Goal: Communication & Community: Answer question/provide support

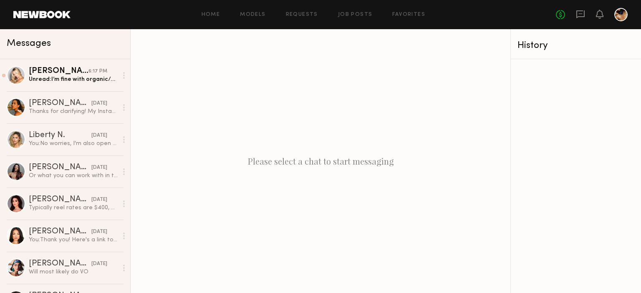
click at [75, 79] on div "Unread: I’m fine with organic/social use but if ads ever come up down the line,…" at bounding box center [73, 80] width 89 height 8
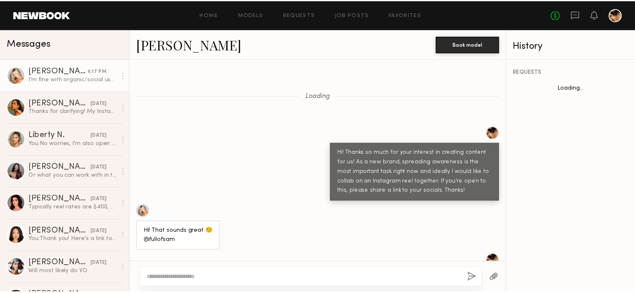
scroll to position [1576, 0]
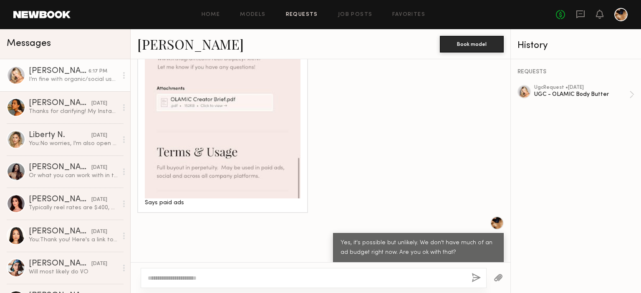
click at [301, 13] on link "Requests" at bounding box center [302, 14] width 32 height 5
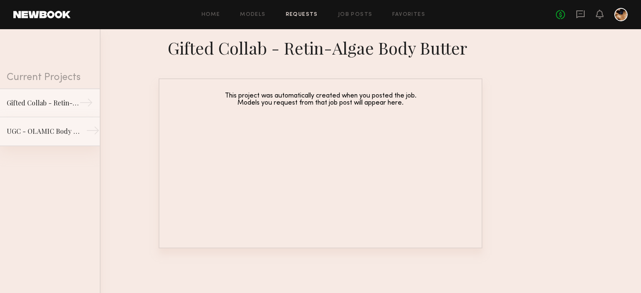
click at [58, 134] on div "UGC - OLAMIC Body Butter" at bounding box center [43, 131] width 73 height 10
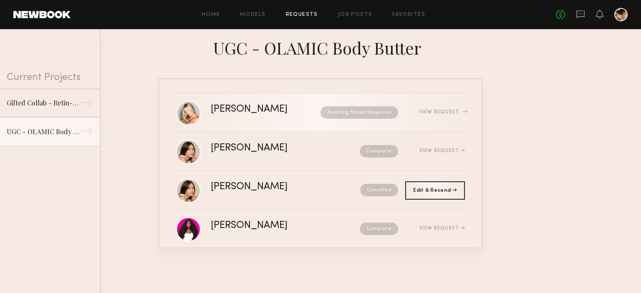
click at [264, 113] on div "[PERSON_NAME]" at bounding box center [257, 110] width 93 height 10
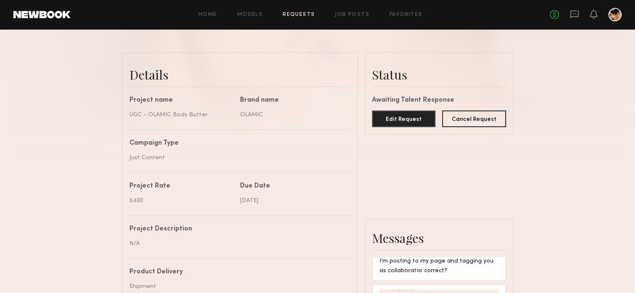
scroll to position [187, 0]
click at [398, 126] on button "Edit Request" at bounding box center [404, 117] width 64 height 17
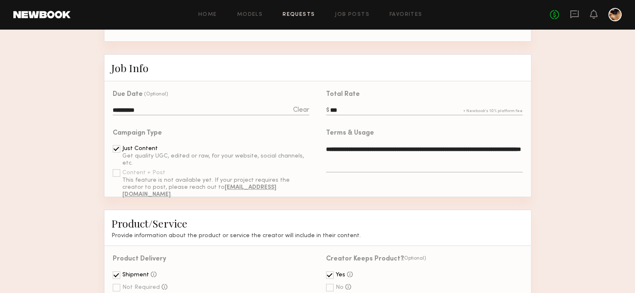
scroll to position [200, 0]
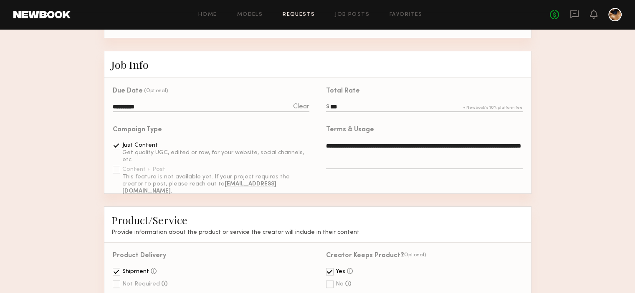
click at [399, 158] on textarea "**********" at bounding box center [424, 156] width 196 height 28
drag, startPoint x: 399, startPoint y: 158, endPoint x: 325, endPoint y: 149, distance: 74.9
click at [325, 149] on div "**********" at bounding box center [420, 149] width 205 height 64
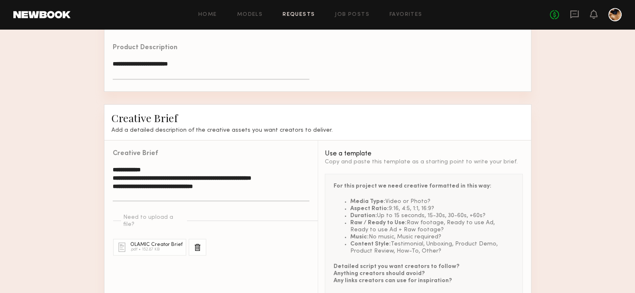
scroll to position [608, 0]
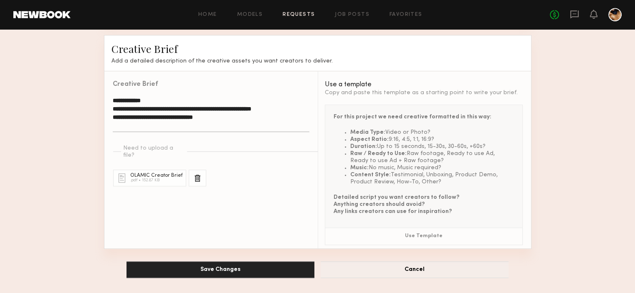
type textarea "**********"
click at [262, 270] on button "Save Changes" at bounding box center [220, 270] width 188 height 17
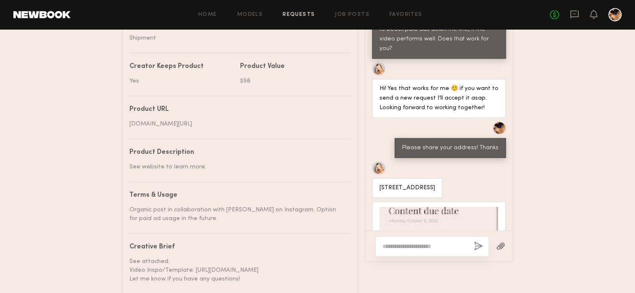
scroll to position [1100, 0]
click at [427, 184] on div "[STREET_ADDRESS]" at bounding box center [407, 189] width 56 height 10
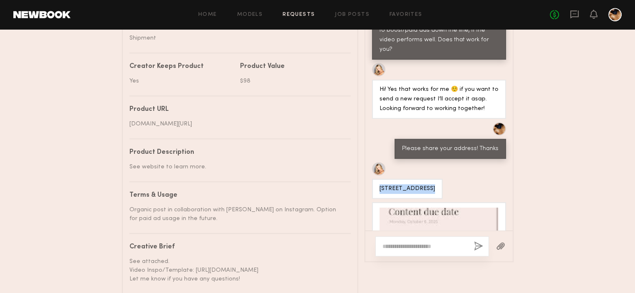
click at [427, 184] on div "[STREET_ADDRESS]" at bounding box center [407, 189] width 56 height 10
copy div "[STREET_ADDRESS]"
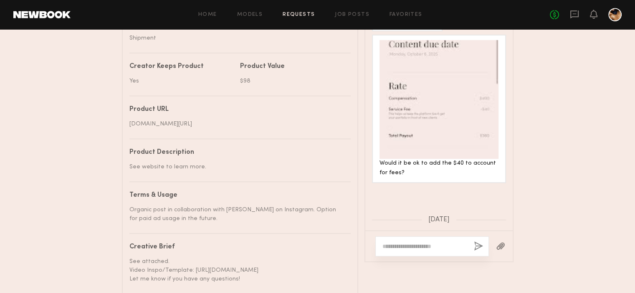
scroll to position [1278, 0]
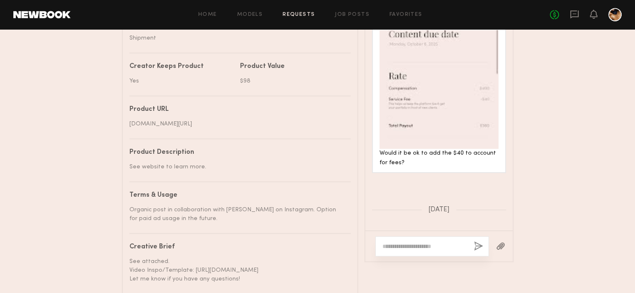
click at [425, 257] on div at bounding box center [432, 247] width 114 height 20
click at [417, 251] on textarea at bounding box center [424, 246] width 85 height 8
type textarea "**********"
click at [477, 252] on button "button" at bounding box center [478, 247] width 9 height 10
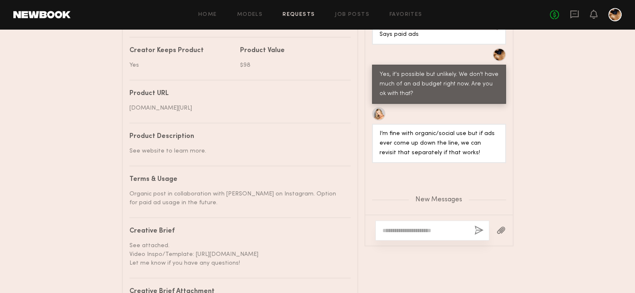
scroll to position [1799, 0]
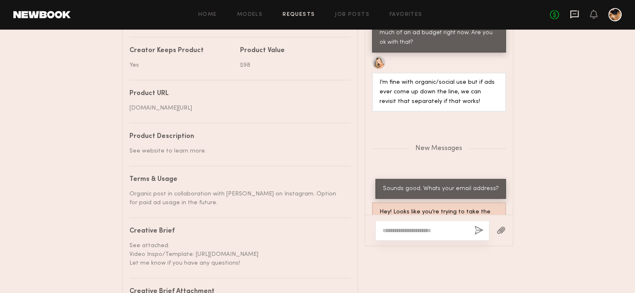
click at [575, 12] on icon at bounding box center [574, 14] width 9 height 9
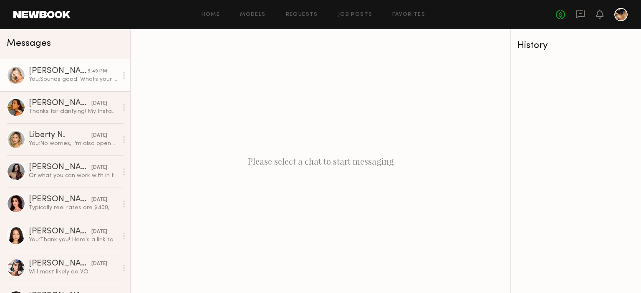
click at [70, 80] on div "You: Sounds good. Whats your email address?" at bounding box center [73, 80] width 89 height 8
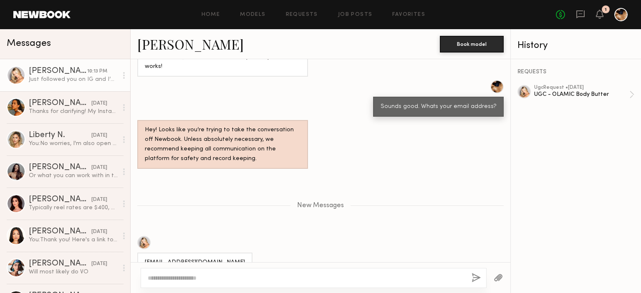
scroll to position [1822, 0]
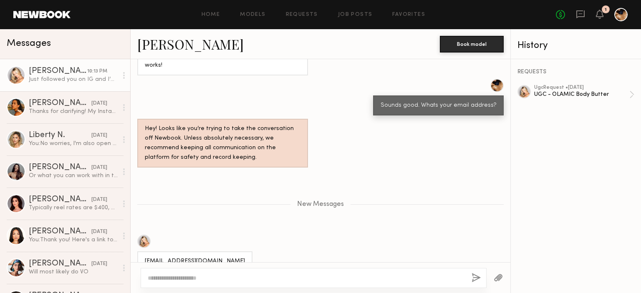
click at [200, 257] on div "[EMAIL_ADDRESS][DOMAIN_NAME]" at bounding box center [195, 262] width 100 height 10
copy div "[EMAIL_ADDRESS][DOMAIN_NAME]"
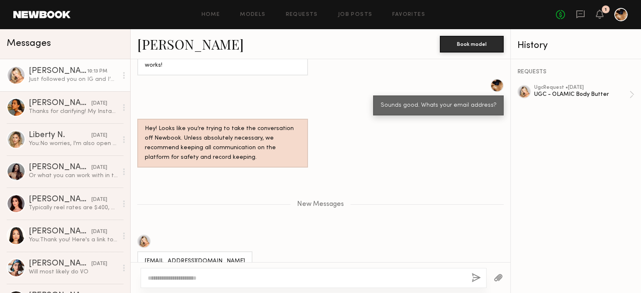
click at [232, 283] on div at bounding box center [314, 278] width 346 height 20
click at [227, 282] on textarea at bounding box center [306, 278] width 317 height 8
type textarea "**********"
click at [476, 278] on button "button" at bounding box center [476, 278] width 9 height 10
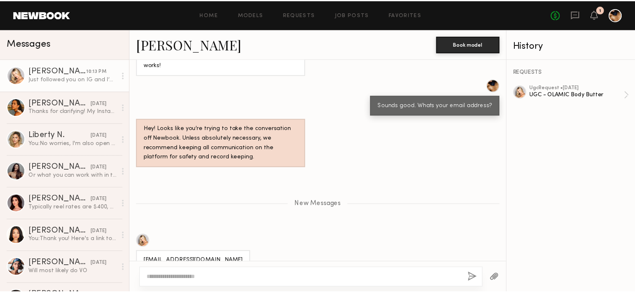
scroll to position [1853, 0]
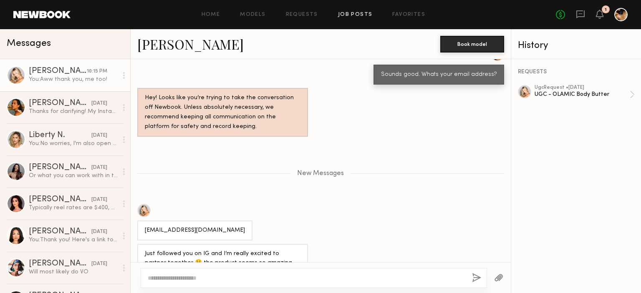
click at [347, 15] on link "Job Posts" at bounding box center [355, 14] width 35 height 5
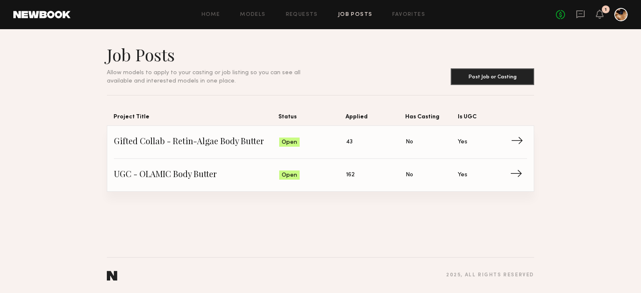
click at [275, 140] on span "Gifted Collab - Retin-Algae Body Butter" at bounding box center [196, 142] width 165 height 13
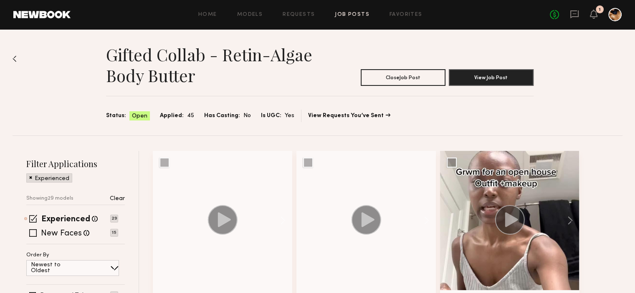
scroll to position [64, 0]
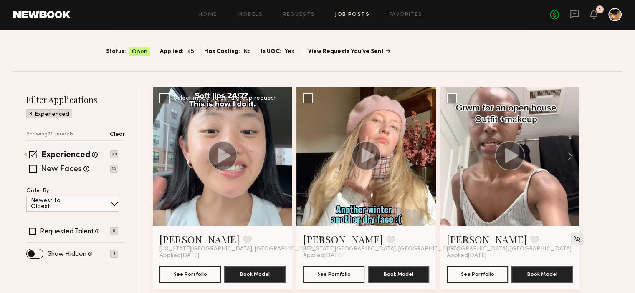
click at [223, 162] on circle at bounding box center [223, 156] width 30 height 30
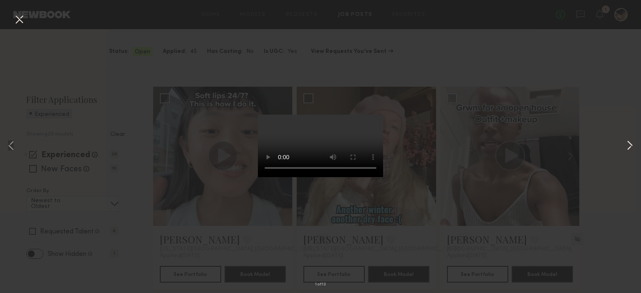
click at [628, 145] on button at bounding box center [630, 146] width 10 height 235
click at [214, 68] on div "4 of 13" at bounding box center [320, 146] width 641 height 293
click at [629, 145] on button at bounding box center [630, 146] width 10 height 235
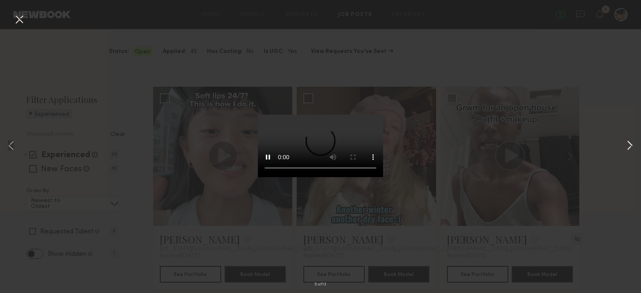
click at [626, 147] on button at bounding box center [630, 146] width 10 height 235
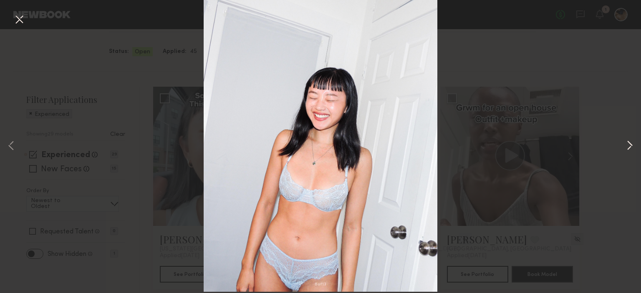
click at [626, 147] on button at bounding box center [630, 146] width 10 height 235
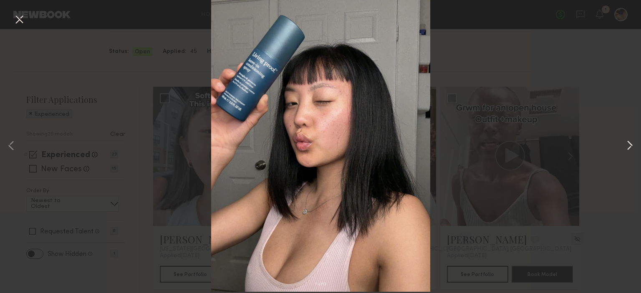
click at [626, 147] on button at bounding box center [630, 146] width 10 height 235
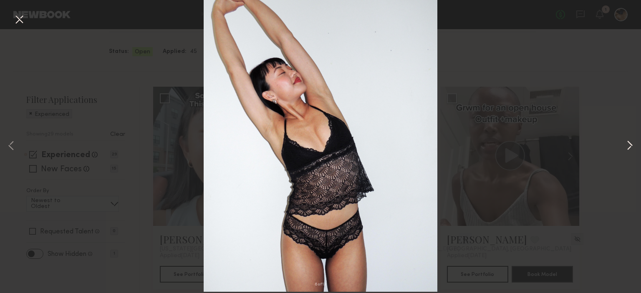
click at [630, 145] on button at bounding box center [630, 146] width 10 height 235
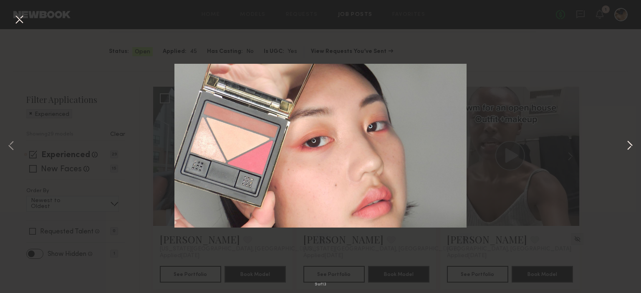
click at [630, 145] on button at bounding box center [630, 146] width 10 height 235
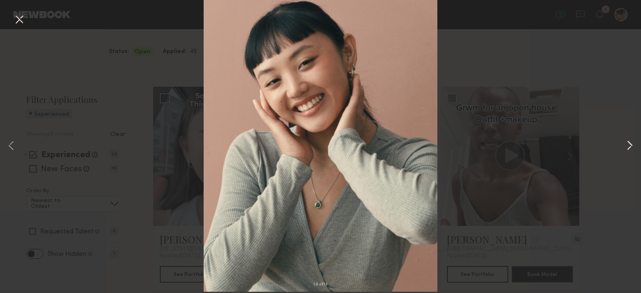
click at [630, 145] on button at bounding box center [630, 146] width 10 height 235
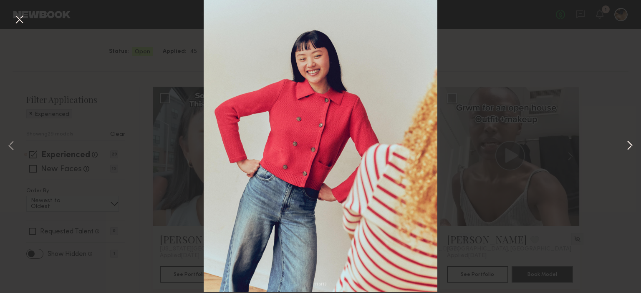
click at [630, 145] on button at bounding box center [630, 146] width 10 height 235
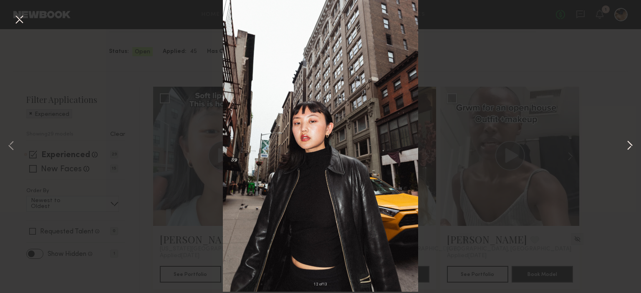
click at [630, 145] on button at bounding box center [630, 146] width 10 height 235
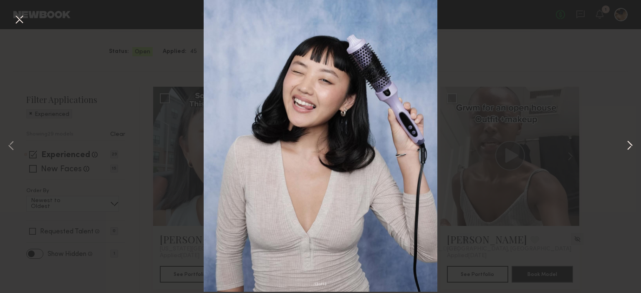
click at [630, 145] on button at bounding box center [630, 146] width 10 height 235
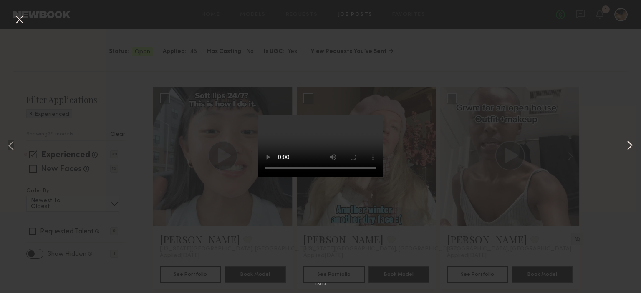
click at [630, 145] on button at bounding box center [630, 146] width 10 height 235
click at [506, 36] on div "2 of 13" at bounding box center [320, 146] width 641 height 293
click at [13, 26] on button at bounding box center [19, 20] width 13 height 15
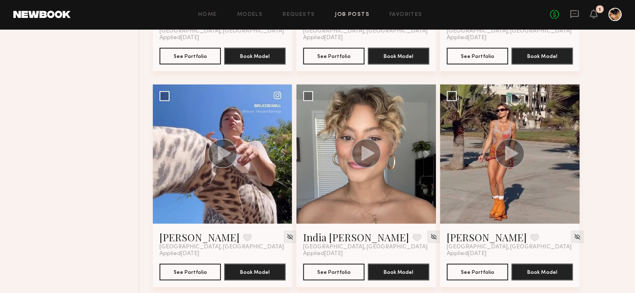
scroll to position [1801, 0]
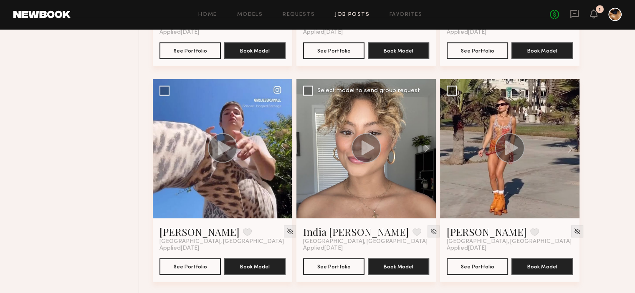
click at [372, 149] on circle at bounding box center [366, 149] width 30 height 30
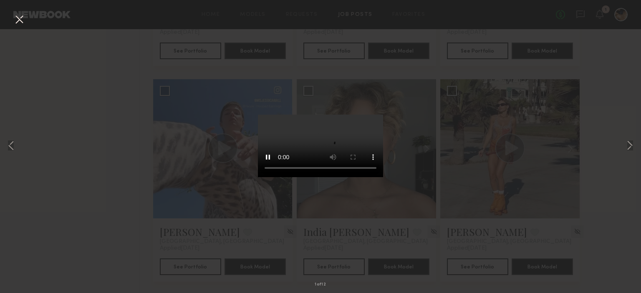
click at [22, 17] on button at bounding box center [19, 20] width 13 height 15
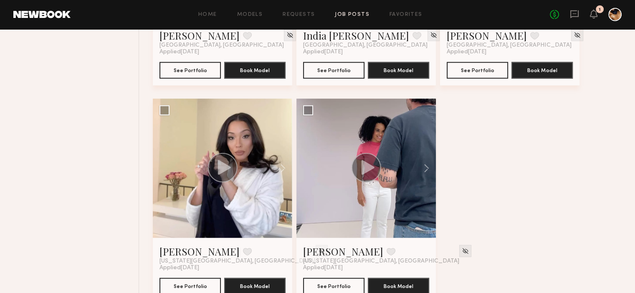
scroll to position [2020, 0]
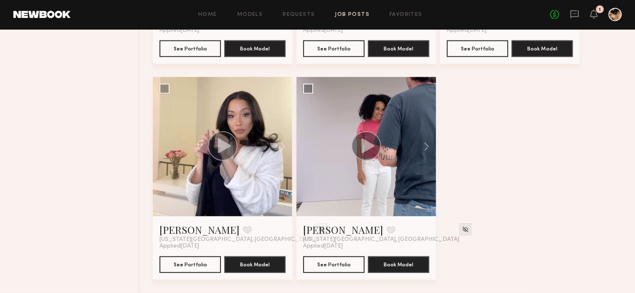
click at [355, 14] on link "Job Posts" at bounding box center [352, 14] width 35 height 5
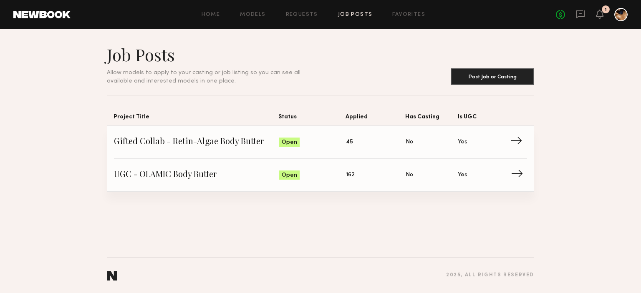
click at [217, 178] on span "UGC - OLAMIC Body Butter" at bounding box center [196, 175] width 165 height 13
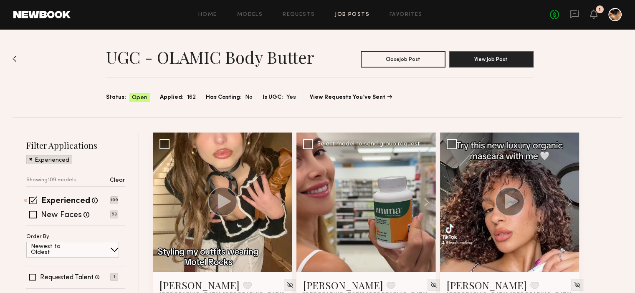
scroll to position [80, 0]
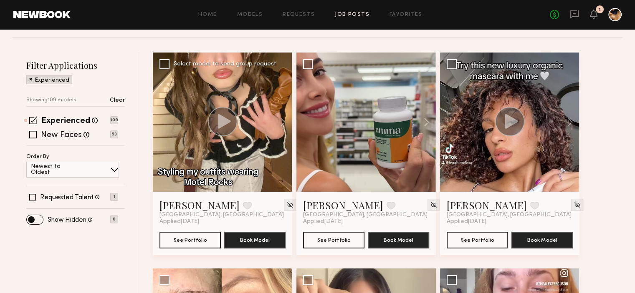
click at [223, 114] on circle at bounding box center [223, 122] width 30 height 30
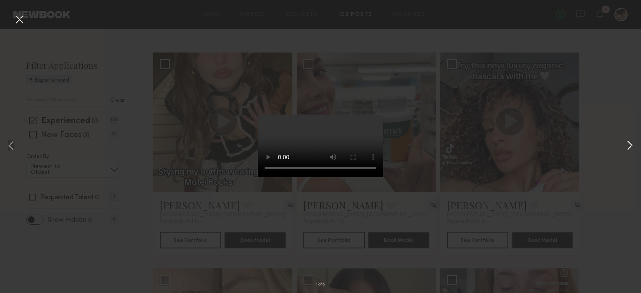
click at [628, 148] on button at bounding box center [630, 146] width 10 height 235
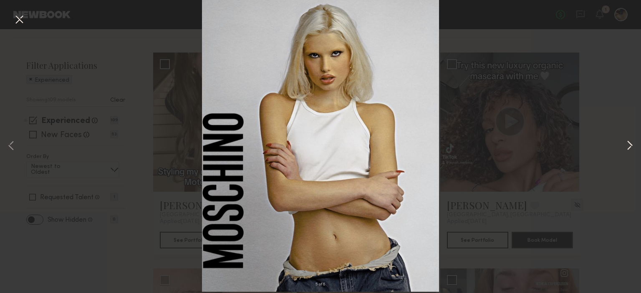
click at [628, 148] on button at bounding box center [630, 146] width 10 height 235
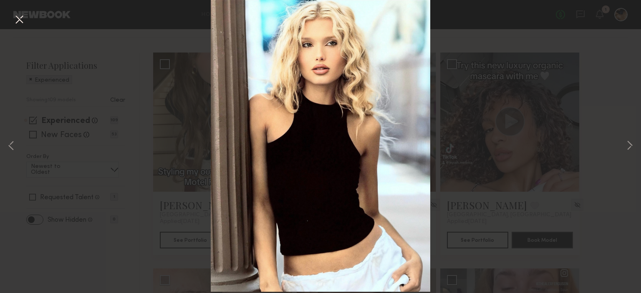
click at [17, 17] on button at bounding box center [19, 20] width 13 height 15
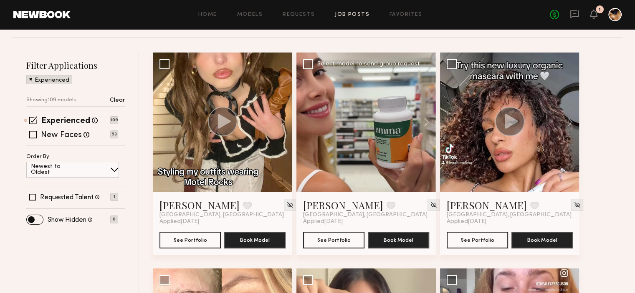
click at [400, 130] on div at bounding box center [365, 122] width 139 height 139
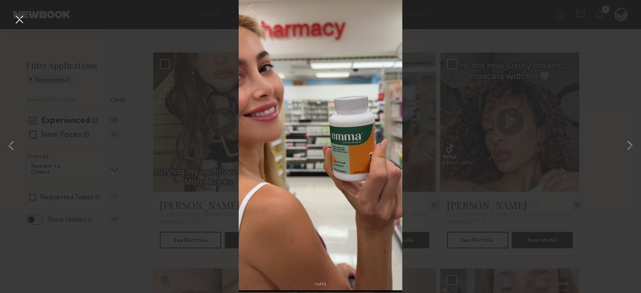
click at [21, 18] on button at bounding box center [19, 20] width 13 height 15
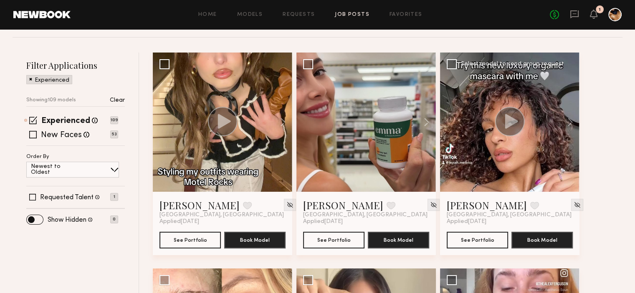
click at [509, 125] on icon at bounding box center [511, 121] width 13 height 15
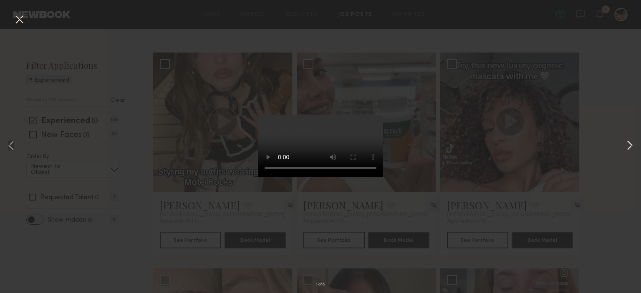
click at [625, 149] on button at bounding box center [630, 146] width 10 height 235
click at [15, 21] on button at bounding box center [19, 20] width 13 height 15
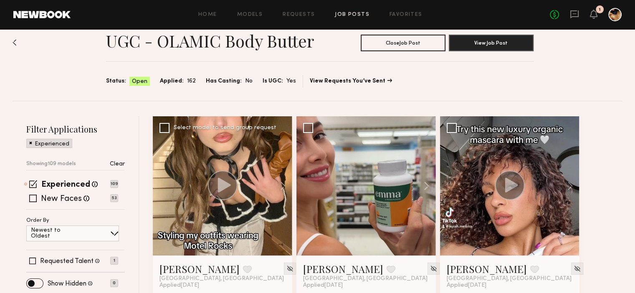
scroll to position [0, 0]
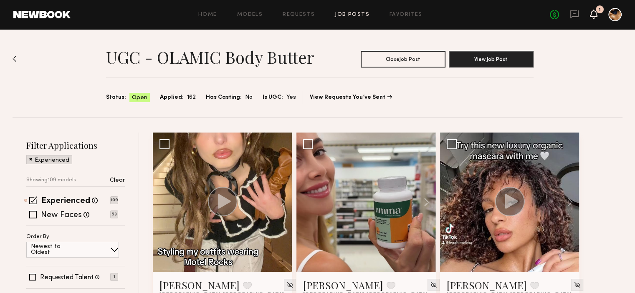
click at [594, 13] on icon at bounding box center [593, 14] width 7 height 6
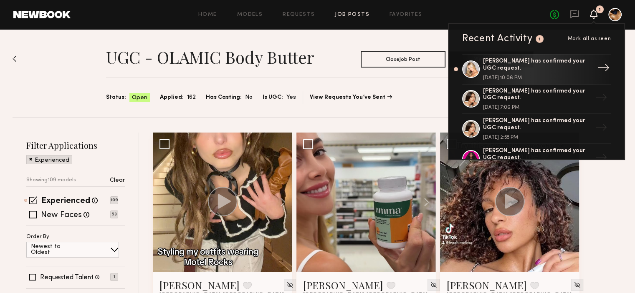
click at [543, 71] on div "[PERSON_NAME] has confirmed your UGC request." at bounding box center [537, 65] width 109 height 14
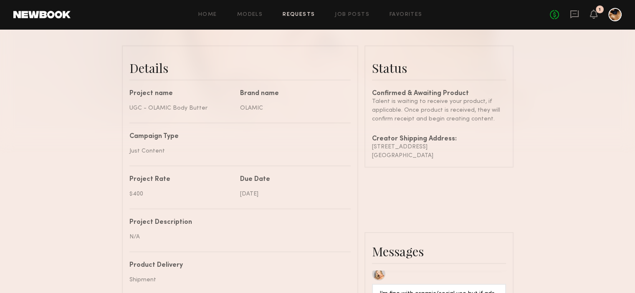
scroll to position [93, 0]
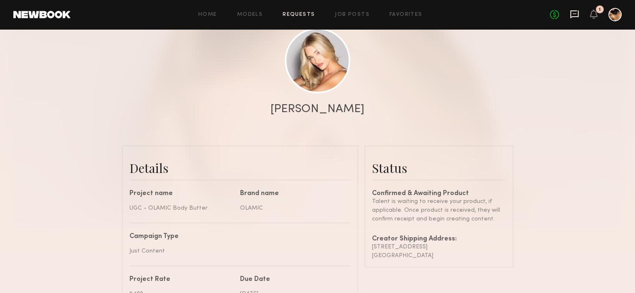
click at [573, 15] on icon at bounding box center [574, 14] width 9 height 9
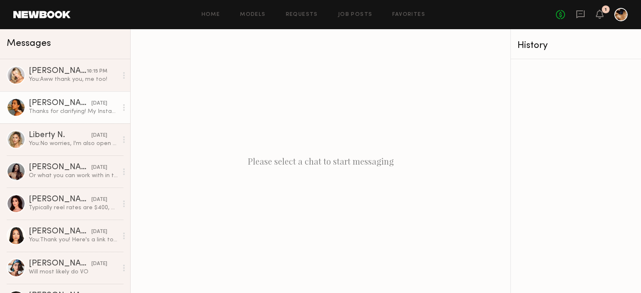
click at [42, 113] on div "Thanks for clarifying! My Instagram is @elisemears" at bounding box center [73, 112] width 89 height 8
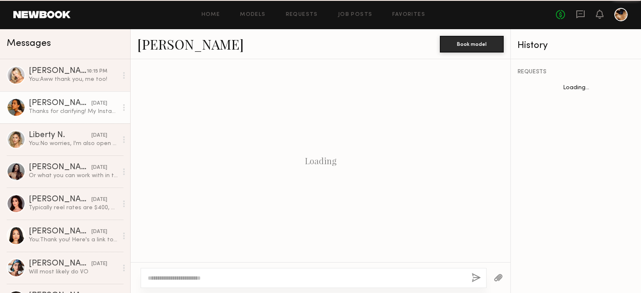
scroll to position [370, 0]
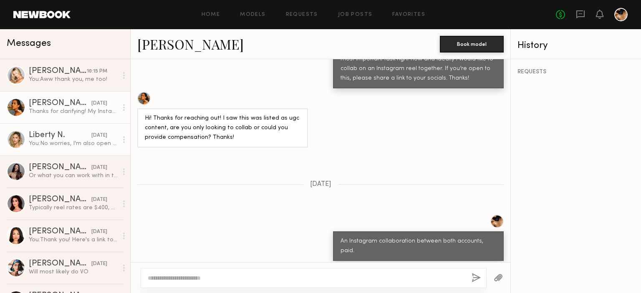
click at [43, 141] on div "You: No worries, I'm also open to your creative direction as well if you're int…" at bounding box center [73, 144] width 89 height 8
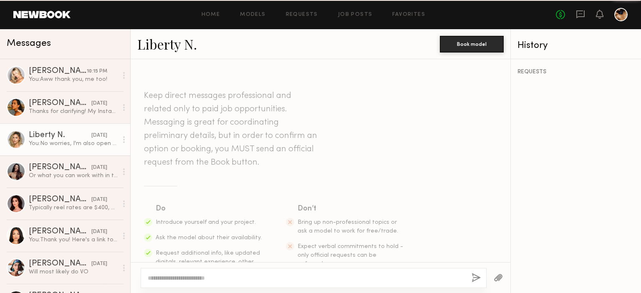
scroll to position [463, 0]
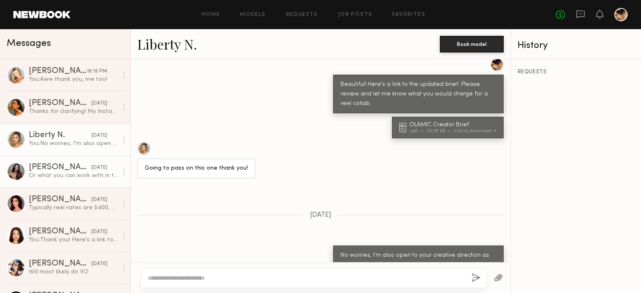
click at [50, 180] on div "Or what you can work with in the budget" at bounding box center [73, 176] width 89 height 8
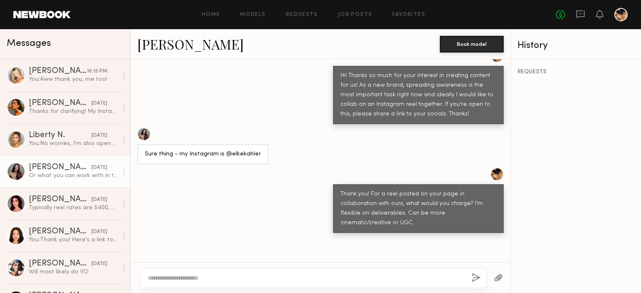
scroll to position [334, 0]
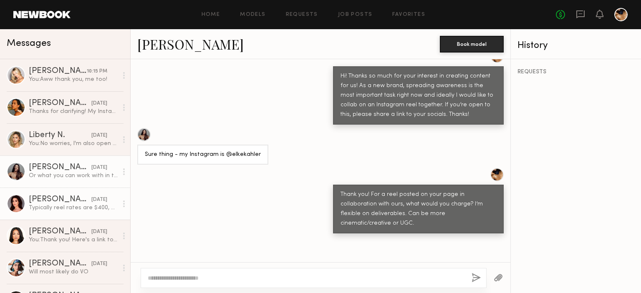
click at [45, 203] on div "[PERSON_NAME]" at bounding box center [60, 200] width 63 height 8
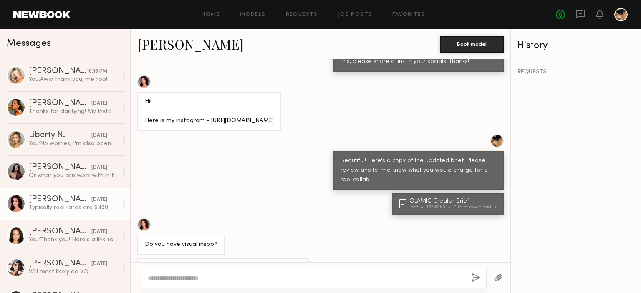
scroll to position [369, 0]
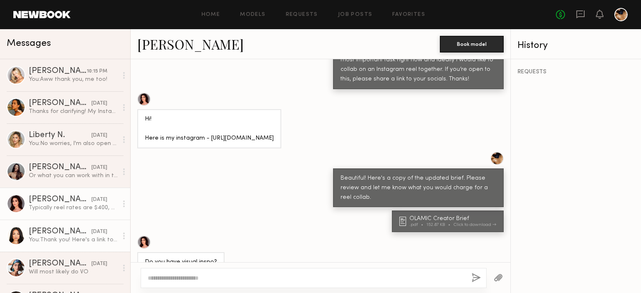
click at [58, 242] on div "You: Thank you! Here's a link to the updated brief. Please review and lmk what …" at bounding box center [73, 240] width 89 height 8
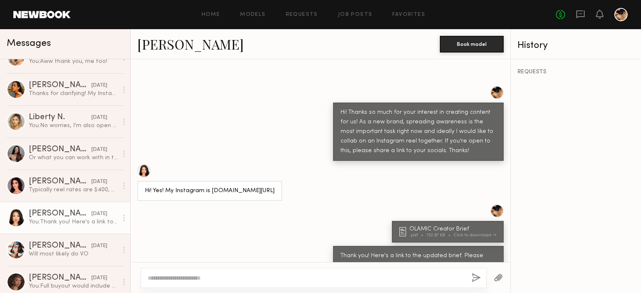
scroll to position [297, 0]
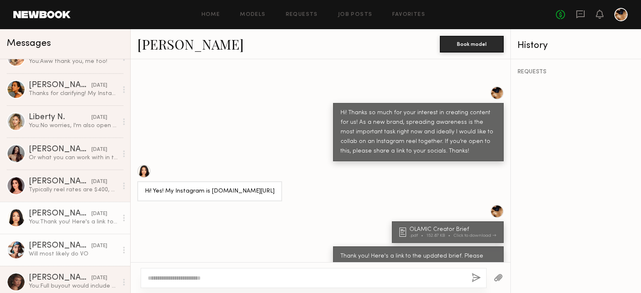
click at [91, 248] on div "[DATE]" at bounding box center [99, 246] width 16 height 8
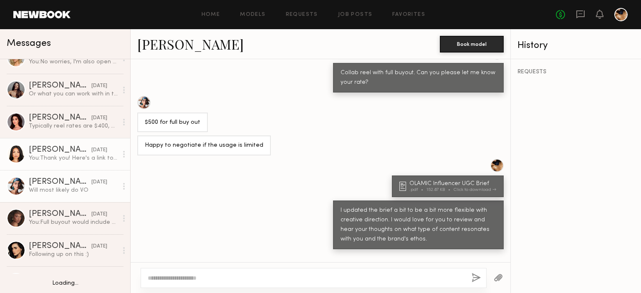
scroll to position [98, 0]
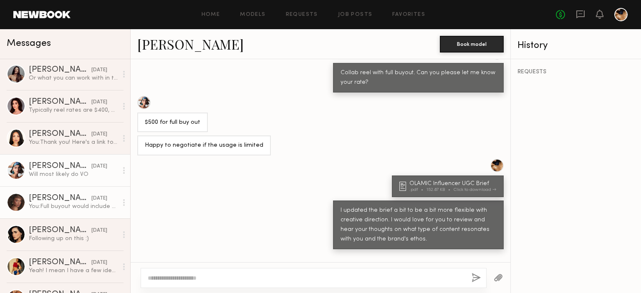
click at [77, 208] on div "You: Full buyout would include paid ads, although i'm not really running ads ri…" at bounding box center [73, 207] width 89 height 8
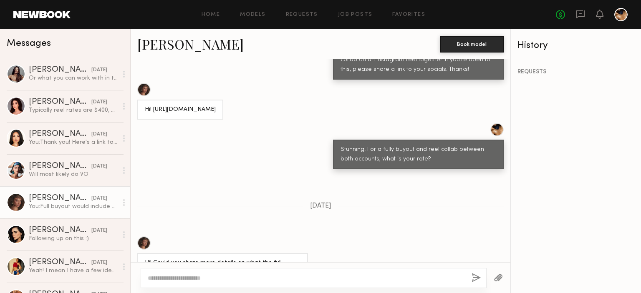
scroll to position [354, 0]
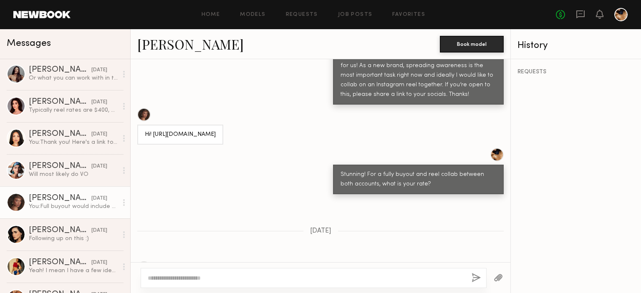
drag, startPoint x: 280, startPoint y: 125, endPoint x: 144, endPoint y: 113, distance: 135.7
click at [145, 130] on div "Hi! [URL][DOMAIN_NAME]" at bounding box center [180, 135] width 71 height 10
copy div "Hi! [URL][DOMAIN_NAME]"
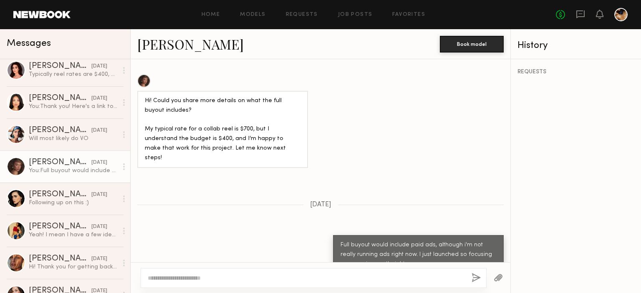
scroll to position [135, 0]
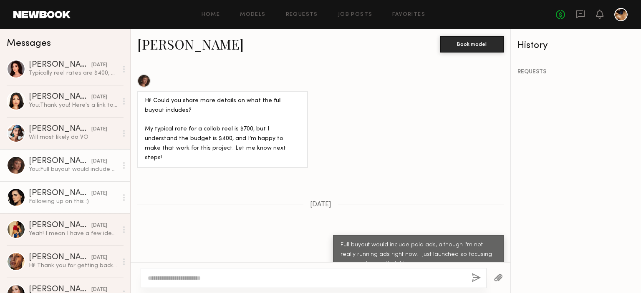
click at [73, 206] on div "Following up on this :)" at bounding box center [73, 202] width 89 height 8
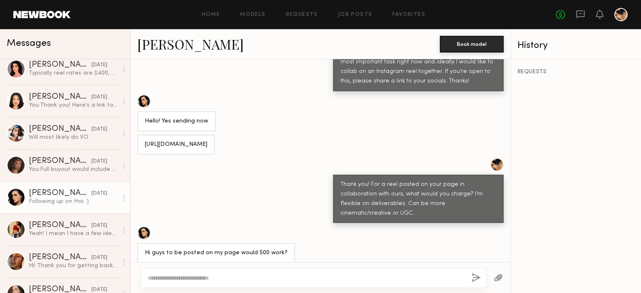
scroll to position [367, 0]
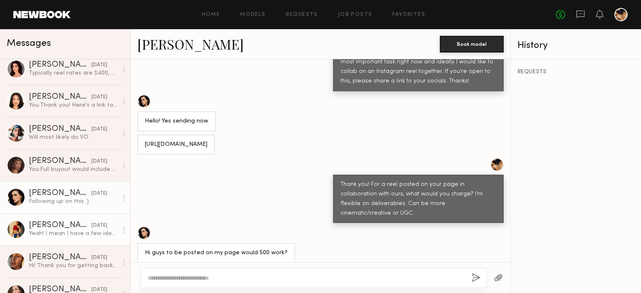
click at [74, 235] on div "Yeah! I mean I have a few ideas. I could do a grwm to go out and have it be sex…" at bounding box center [73, 234] width 89 height 8
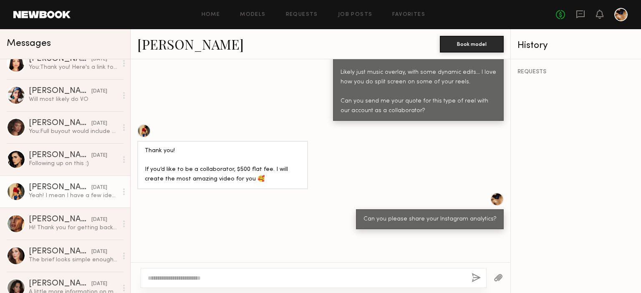
scroll to position [173, 0]
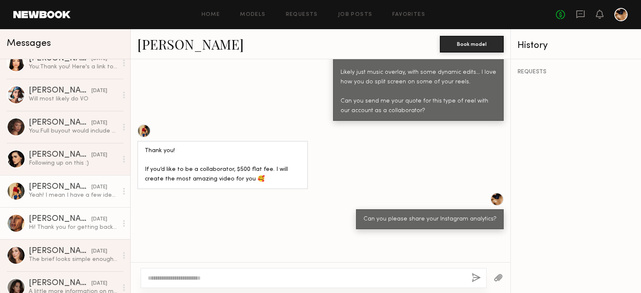
click at [76, 230] on div "Hi! Thank you for getting back. Instagram link below. Thank you! [URL][DOMAIN_N…" at bounding box center [73, 228] width 89 height 8
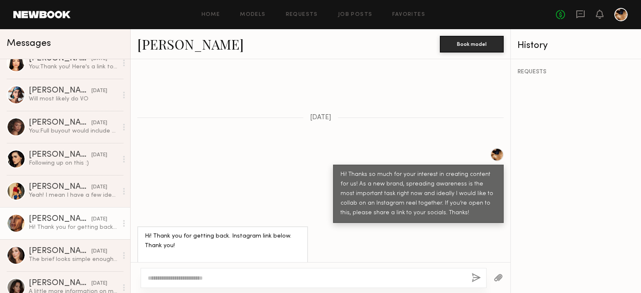
scroll to position [235, 0]
drag, startPoint x: 248, startPoint y: 245, endPoint x: 190, endPoint y: 252, distance: 58.8
click at [190, 252] on div "Hi! Thank you for getting back. Instagram link below. Thank you! [URL][DOMAIN_N…" at bounding box center [222, 251] width 171 height 49
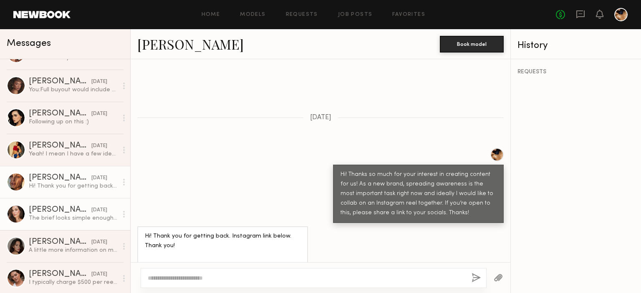
scroll to position [215, 0]
click at [70, 222] on div "The brief looks simple enough. Let me know if you’re ready to send the product.…" at bounding box center [73, 218] width 89 height 8
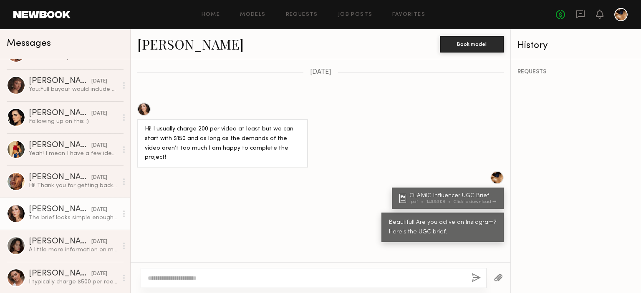
scroll to position [521, 0]
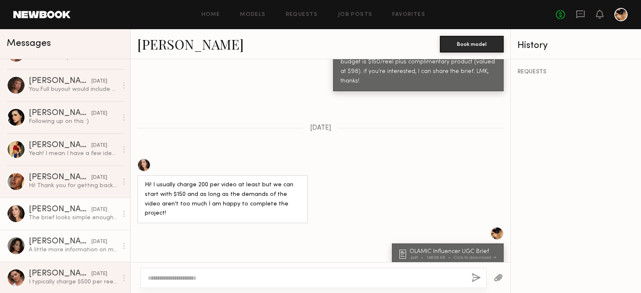
click at [69, 248] on div "A little more information on my works: My name is [PERSON_NAME]. I’m a professi…" at bounding box center [73, 250] width 89 height 8
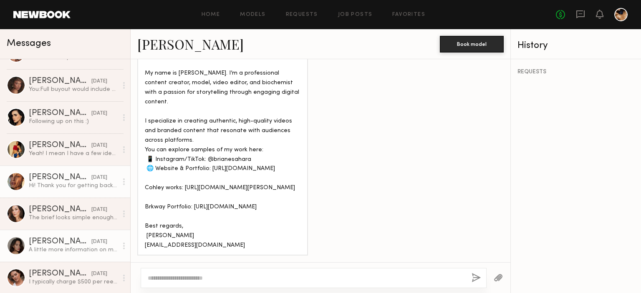
scroll to position [287, 0]
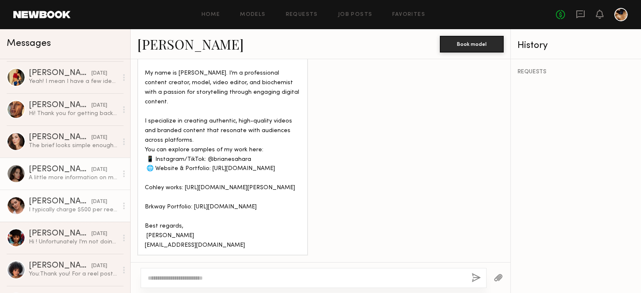
click at [58, 213] on div "I typically charge $500 per reel but I know the original listing was a bit lowe…" at bounding box center [73, 210] width 89 height 8
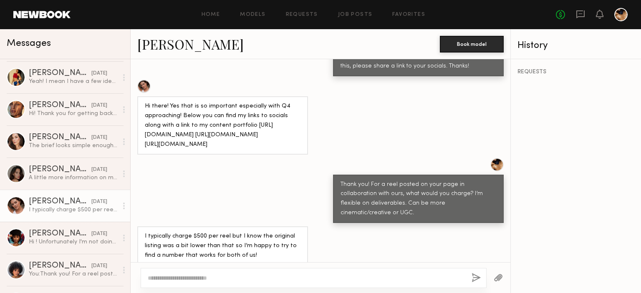
scroll to position [312, 0]
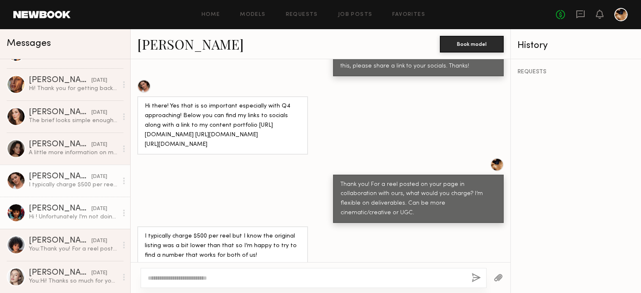
click at [65, 213] on div "[PERSON_NAME]" at bounding box center [60, 209] width 63 height 8
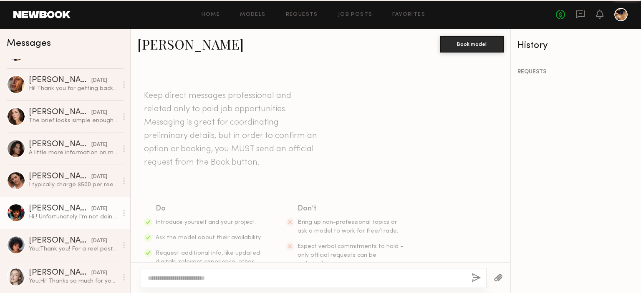
scroll to position [217, 0]
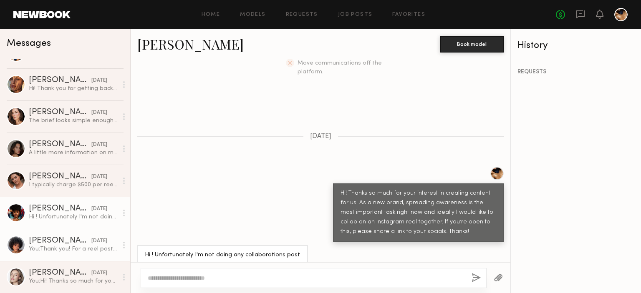
click at [64, 237] on div "[PERSON_NAME]" at bounding box center [60, 241] width 63 height 8
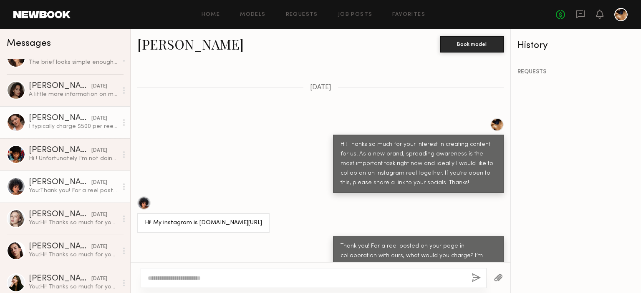
scroll to position [371, 0]
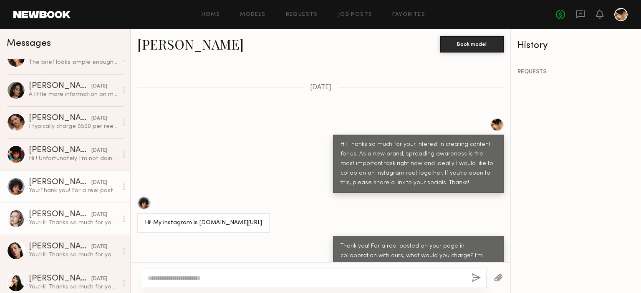
click at [66, 228] on link "[PERSON_NAME] [DATE] You: Hi! Thanks so much for your interest in creating cont…" at bounding box center [65, 219] width 130 height 32
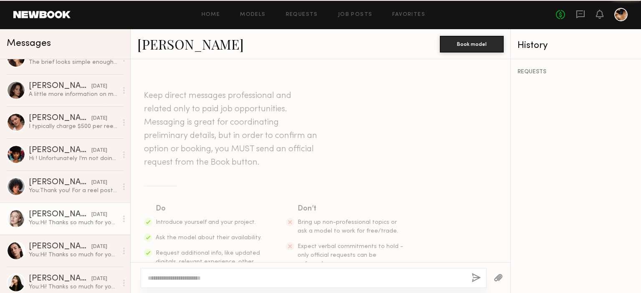
scroll to position [184, 0]
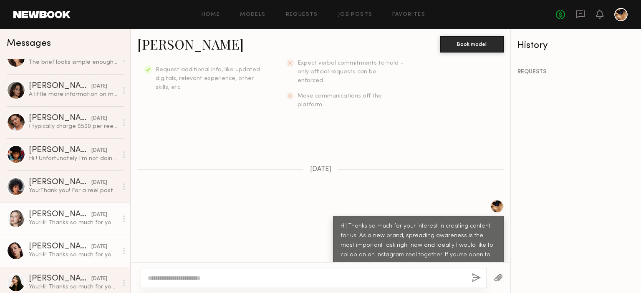
click at [66, 255] on div "You: Hi! Thanks so much for your interest in creating content for us! As a new …" at bounding box center [73, 255] width 89 height 8
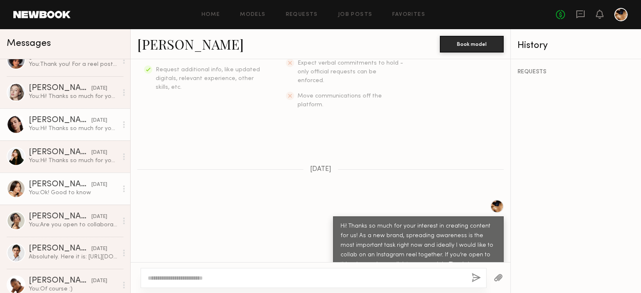
scroll to position [498, 0]
click at [91, 218] on div "[DATE]" at bounding box center [99, 217] width 16 height 8
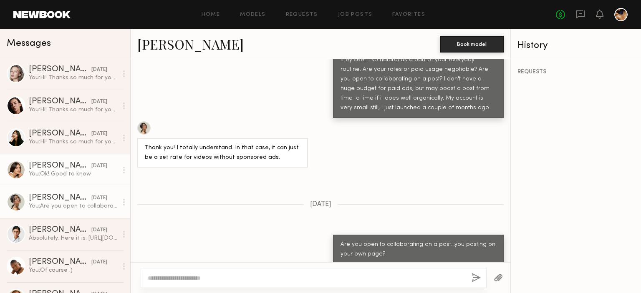
scroll to position [519, 0]
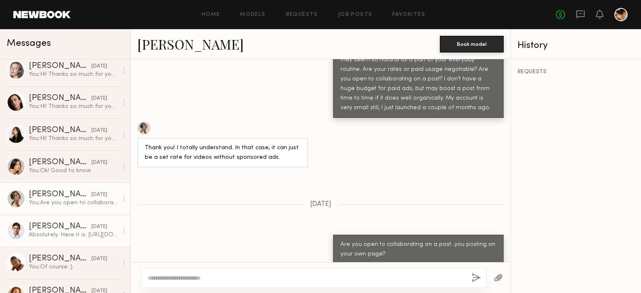
click at [91, 229] on div "[DATE]" at bounding box center [99, 227] width 16 height 8
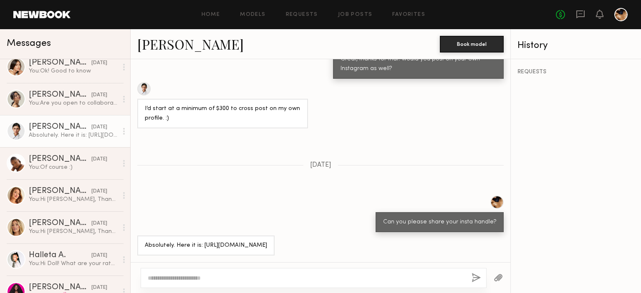
scroll to position [619, 0]
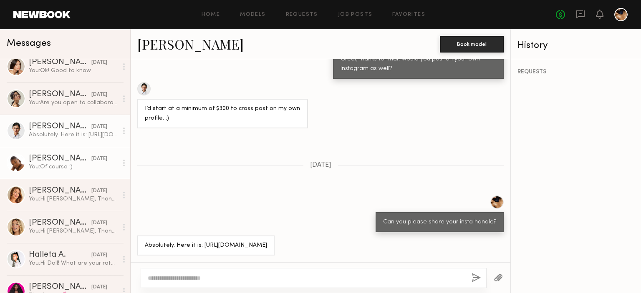
click at [48, 167] on div "You: Of course :)" at bounding box center [73, 167] width 89 height 8
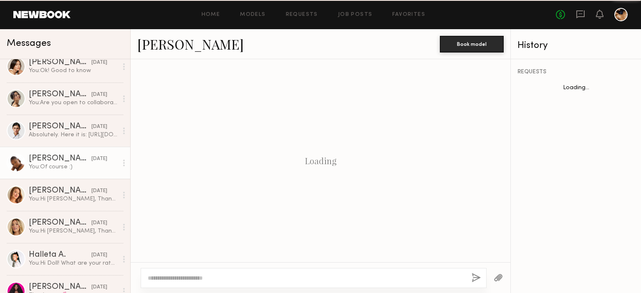
scroll to position [446, 0]
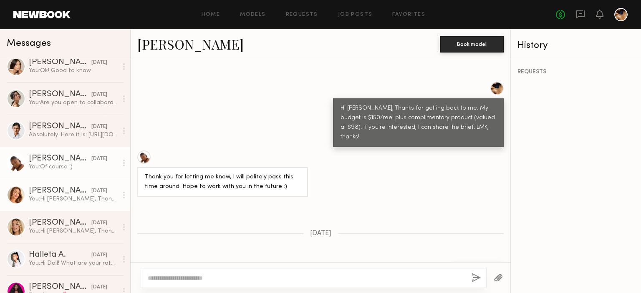
click at [49, 210] on link "[PERSON_NAME] [DATE] You: Hi [PERSON_NAME], Thanks for getting back to me. My b…" at bounding box center [65, 195] width 130 height 32
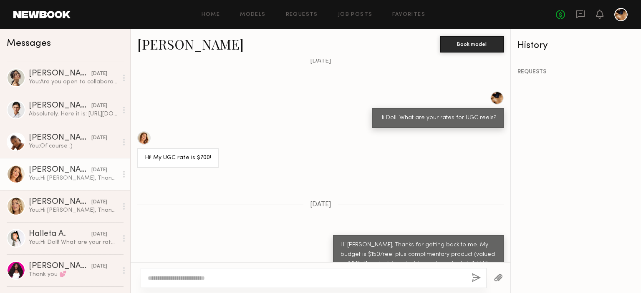
scroll to position [641, 0]
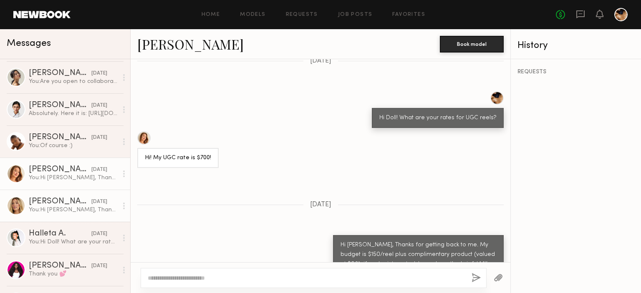
click at [65, 210] on div "You: Hi [PERSON_NAME], Thanks for getting back to me. My budget is $150/reel pl…" at bounding box center [73, 210] width 89 height 8
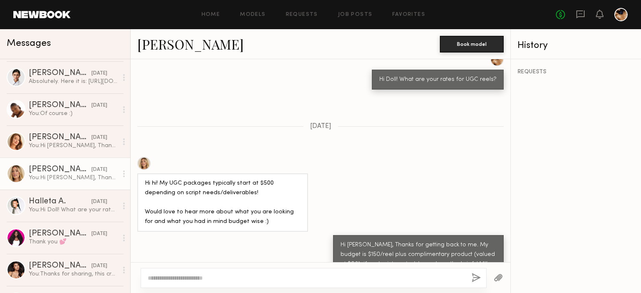
scroll to position [674, 0]
click at [65, 210] on div "You: Hi Doll! What are your rates for UGC reels?" at bounding box center [73, 209] width 89 height 8
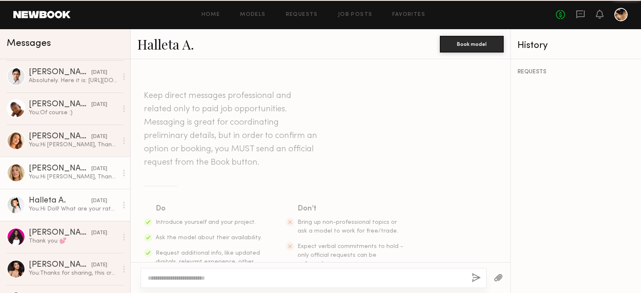
scroll to position [145, 0]
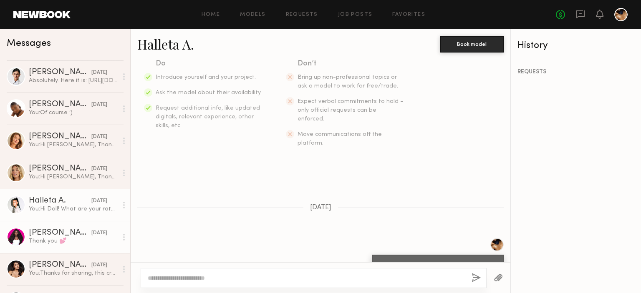
click at [66, 234] on div "[PERSON_NAME]" at bounding box center [60, 233] width 63 height 8
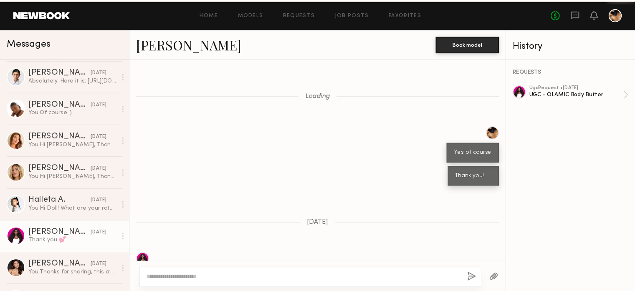
scroll to position [359, 0]
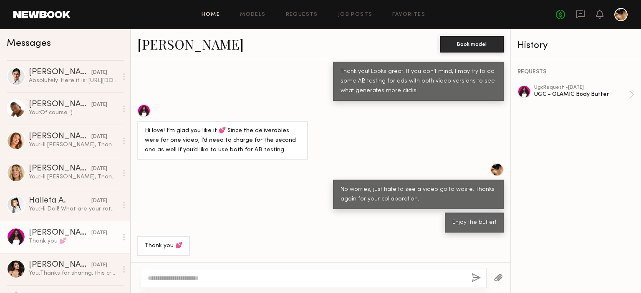
click at [209, 12] on link "Home" at bounding box center [211, 14] width 19 height 5
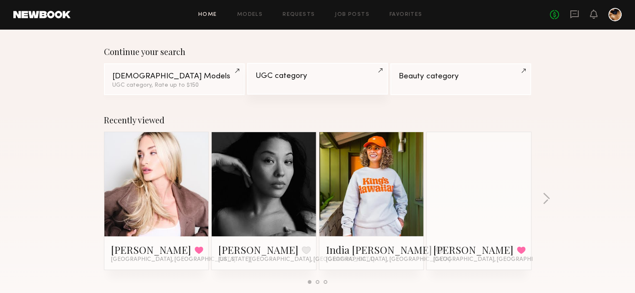
scroll to position [62, 0]
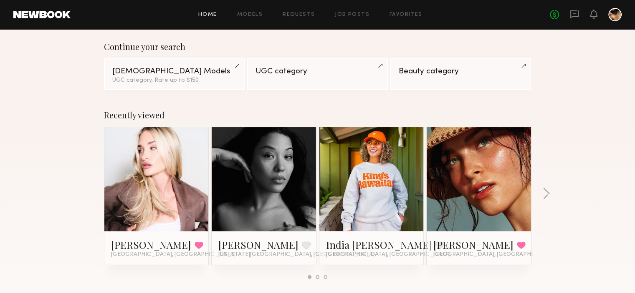
click at [190, 190] on div at bounding box center [156, 179] width 104 height 104
